Goal: Task Accomplishment & Management: Manage account settings

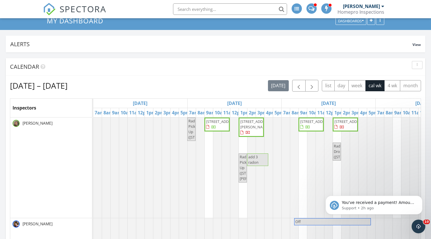
click at [220, 130] on span "2305 Pinestar ln se , Rochester 55904" at bounding box center [217, 124] width 23 height 11
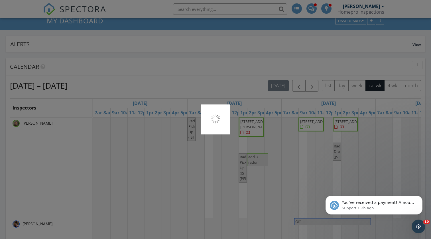
click at [220, 130] on div at bounding box center [215, 119] width 29 height 30
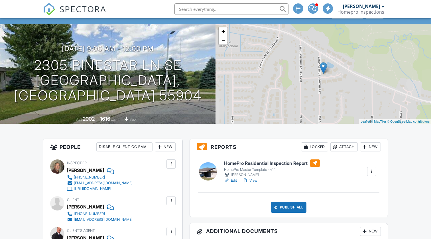
scroll to position [34, 0]
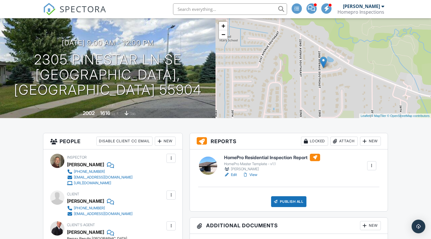
click at [254, 175] on link "View" at bounding box center [250, 175] width 15 height 6
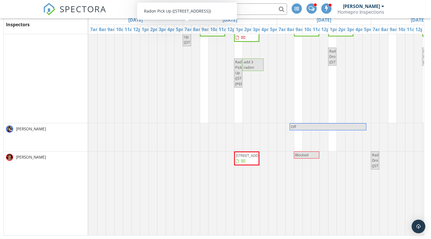
scroll to position [76, 0]
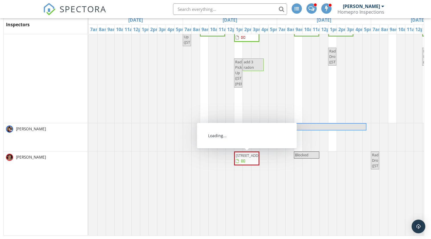
click at [254, 158] on span "5182 Southern Ridge Ln SW, Rochester 55902" at bounding box center [252, 155] width 32 height 5
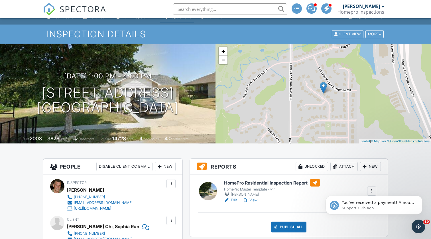
click at [235, 201] on link "Edit" at bounding box center [230, 200] width 13 height 6
